Goal: Task Accomplishment & Management: Understand process/instructions

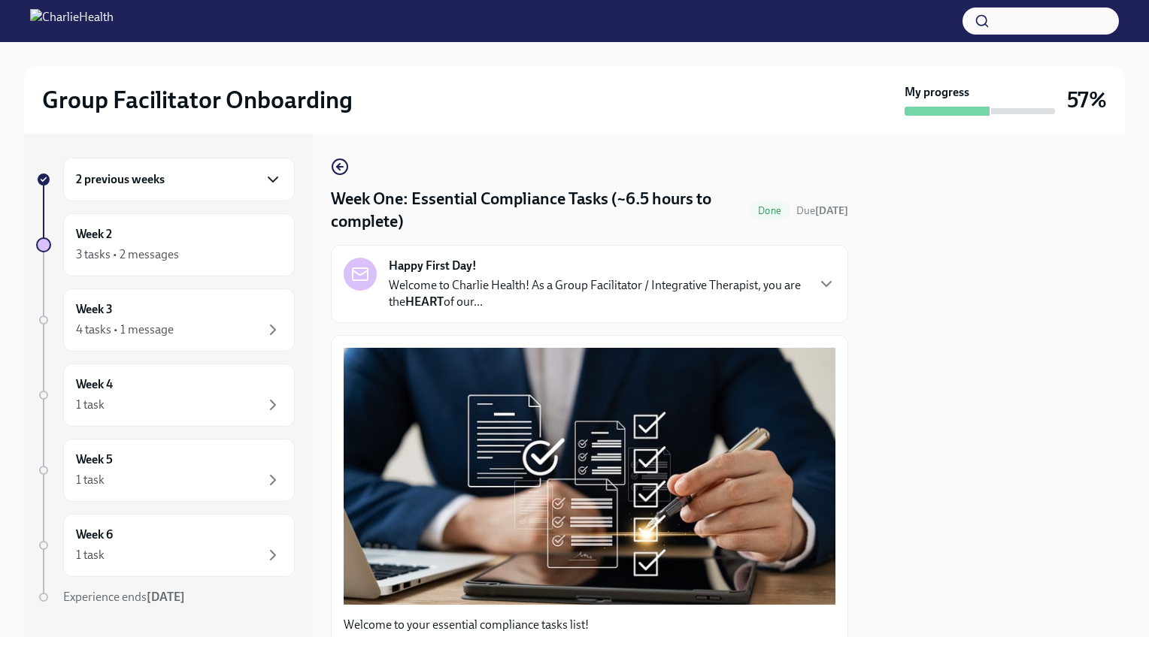
click at [264, 180] on icon "button" at bounding box center [273, 180] width 18 height 18
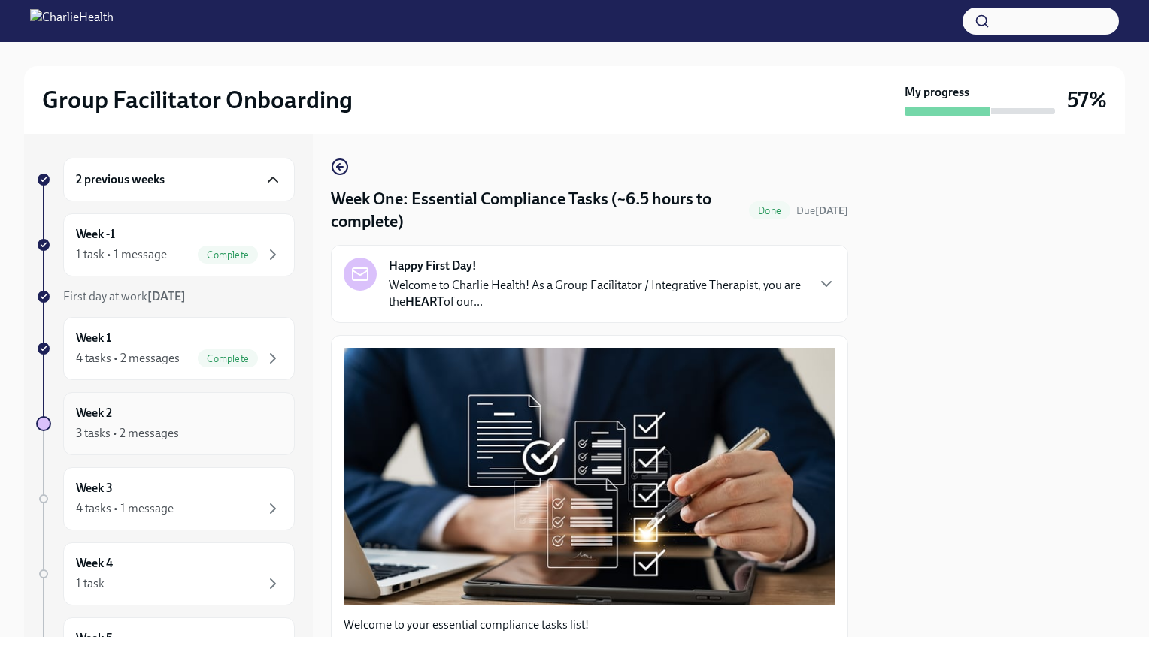
click at [245, 402] on div "Week 2 3 tasks • 2 messages" at bounding box center [179, 423] width 232 height 63
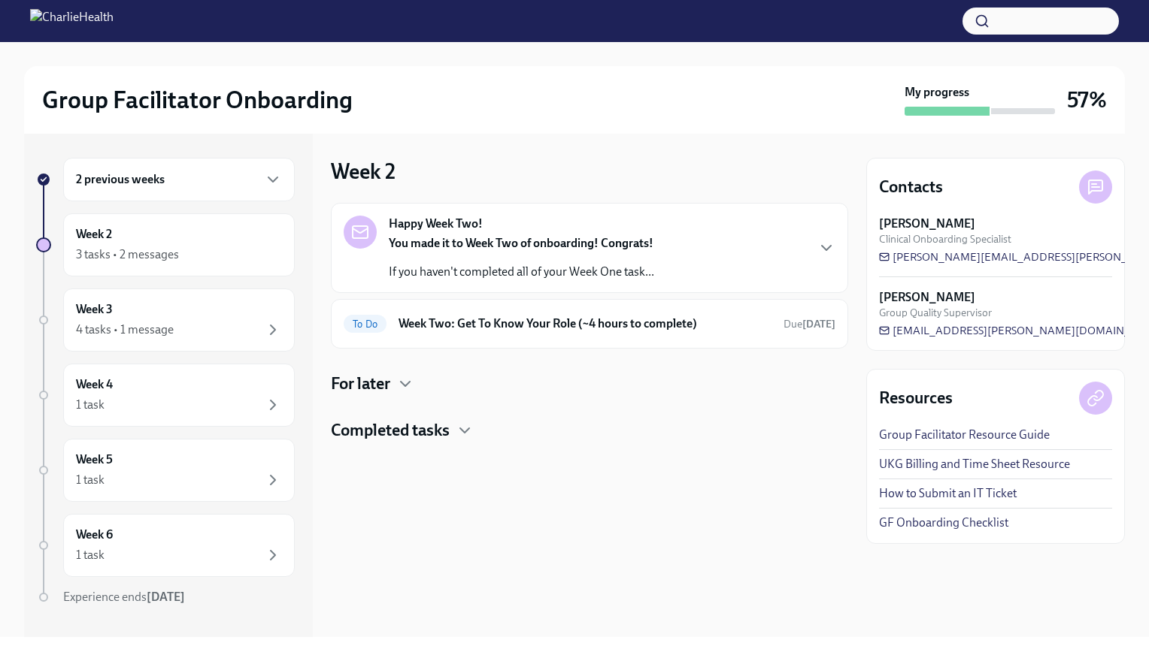
click at [571, 264] on p "If you haven't completed all of your Week One task..." at bounding box center [521, 272] width 265 height 17
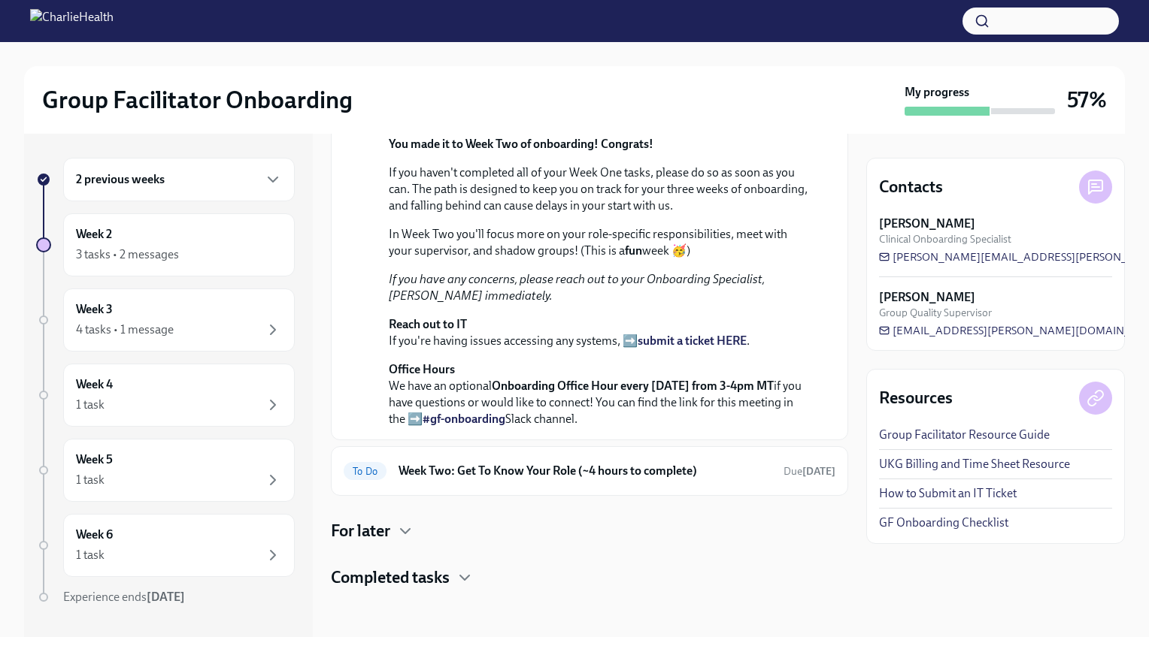
scroll to position [342, 0]
click at [719, 480] on h6 "Week Two: Get To Know Your Role (~4 hours to complete)" at bounding box center [584, 471] width 373 height 17
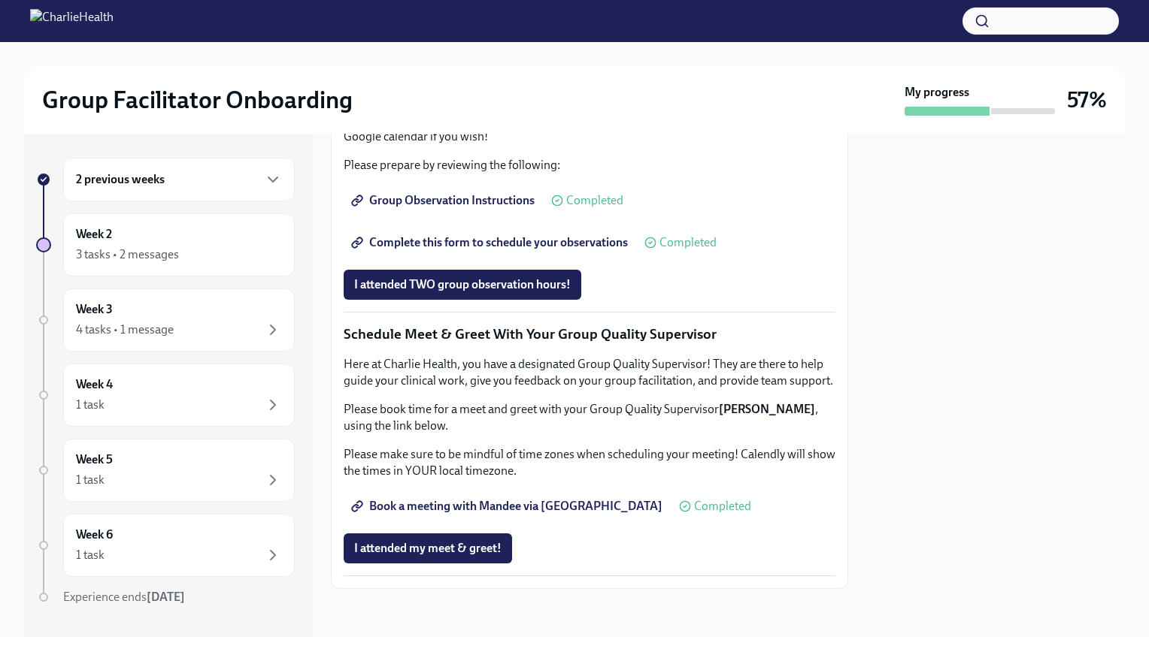
scroll to position [1347, 0]
click at [215, 311] on div "Week 3 4 tasks • 1 message" at bounding box center [179, 320] width 206 height 38
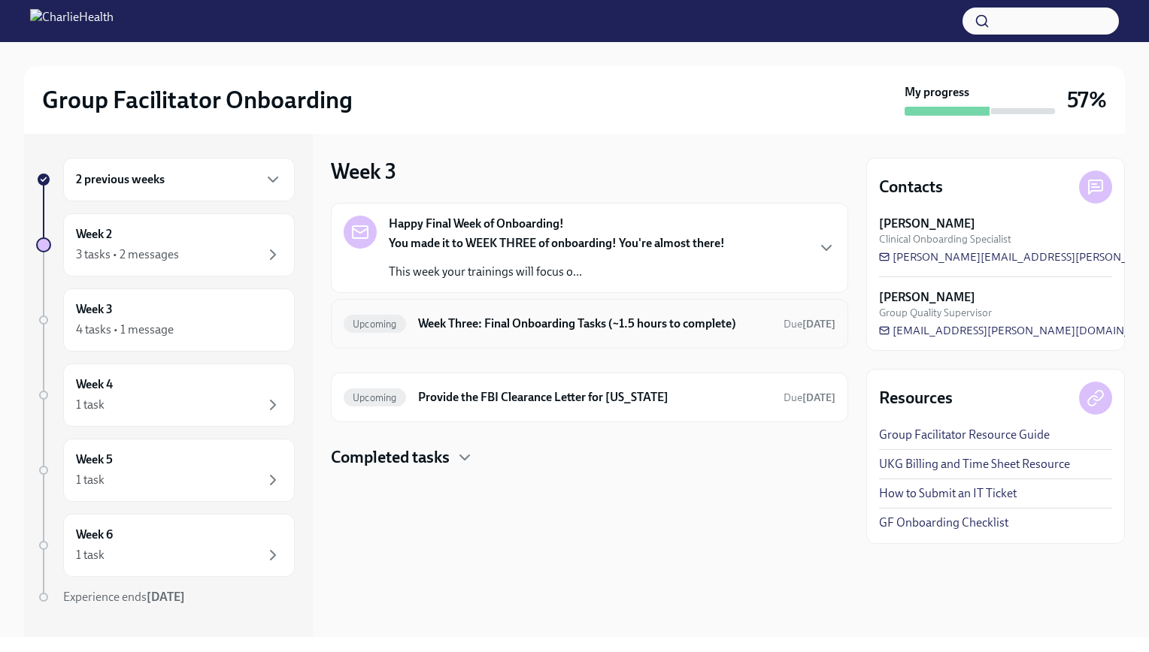
click at [552, 329] on h6 "Week Three: Final Onboarding Tasks (~1.5 hours to complete)" at bounding box center [594, 324] width 353 height 17
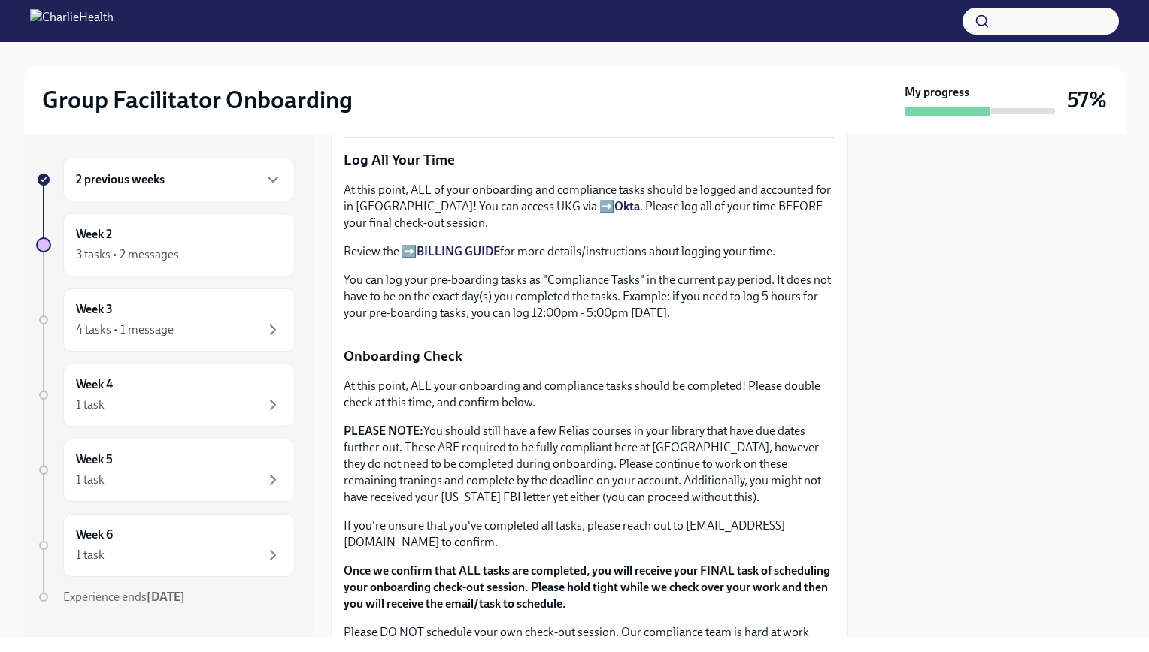
scroll to position [1020, 0]
click at [858, 538] on div "2 previous weeks Week 2 3 tasks • 2 messages Week 3 4 tasks • 1 message Week 4 …" at bounding box center [574, 386] width 1100 height 504
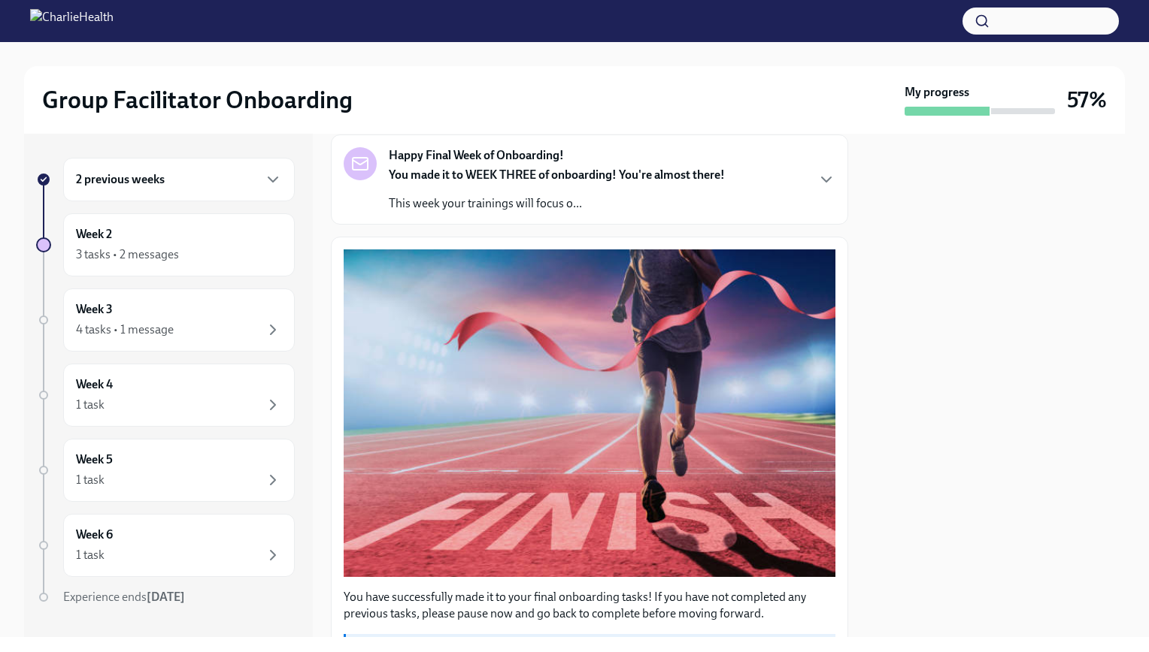
scroll to position [50, 0]
